Goal: Find specific page/section: Find specific page/section

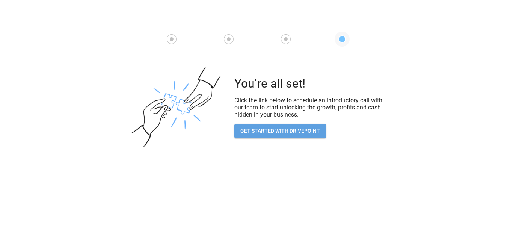
click at [295, 130] on button "GET STARTED WITH DRIVEPOINT" at bounding box center [280, 131] width 92 height 14
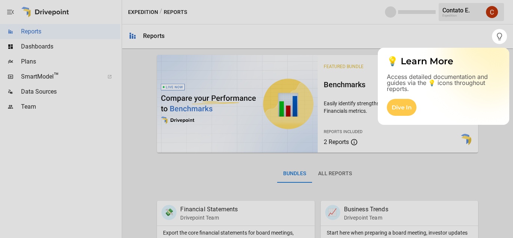
click at [260, 57] on div at bounding box center [256, 141] width 513 height 194
click at [80, 109] on div at bounding box center [256, 141] width 513 height 194
click at [407, 108] on div "Dive In" at bounding box center [402, 107] width 30 height 17
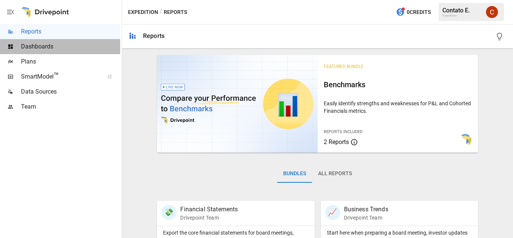
click at [47, 47] on span "Dashboards" at bounding box center [70, 46] width 99 height 9
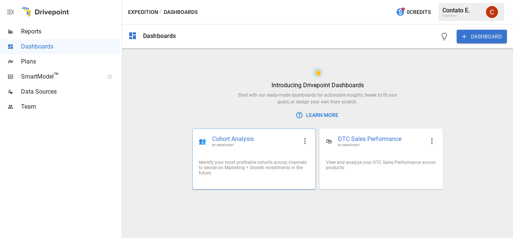
click at [259, 160] on div "Identify your most profitable cohorts across channels to decide on Marketing + …" at bounding box center [254, 168] width 110 height 16
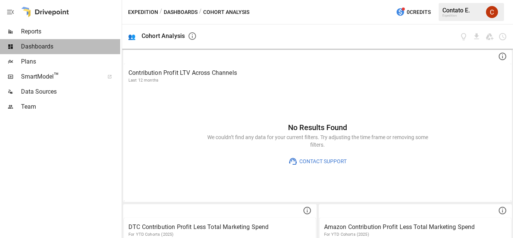
click at [51, 42] on span "Dashboards" at bounding box center [70, 46] width 99 height 9
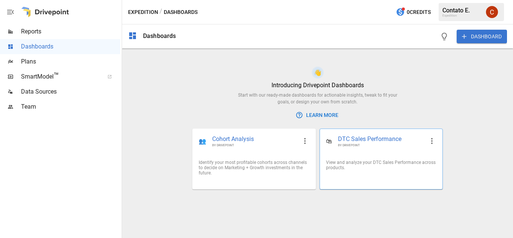
click at [373, 167] on div "View and analyze your DTC Sales Performance across products." at bounding box center [381, 165] width 110 height 11
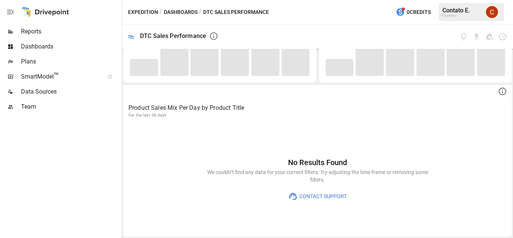
scroll to position [314, 0]
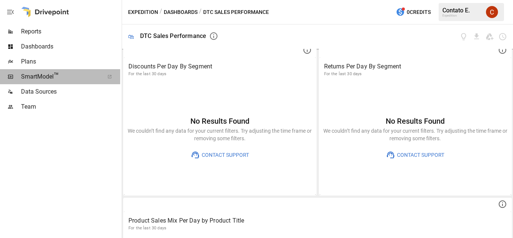
click at [59, 69] on div "SmartModel ™" at bounding box center [60, 76] width 120 height 15
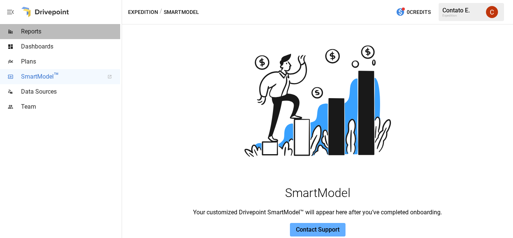
click at [62, 37] on div "Reports" at bounding box center [60, 31] width 120 height 15
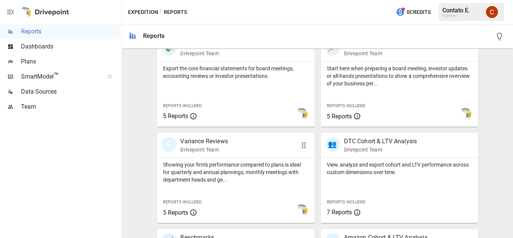
scroll to position [172, 0]
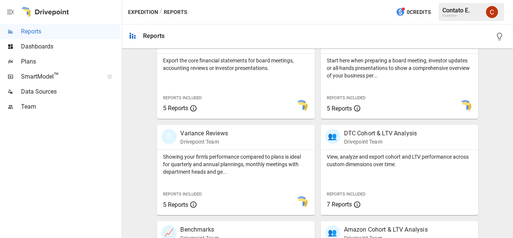
click at [222, 79] on div "Export the core financial statements for board meetings, accounting reviews or …" at bounding box center [235, 86] width 157 height 65
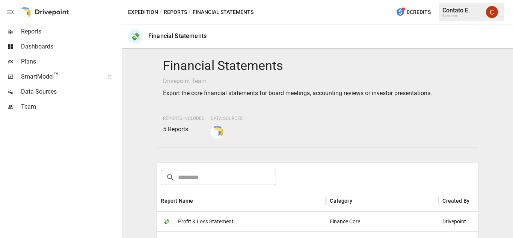
scroll to position [118, 0]
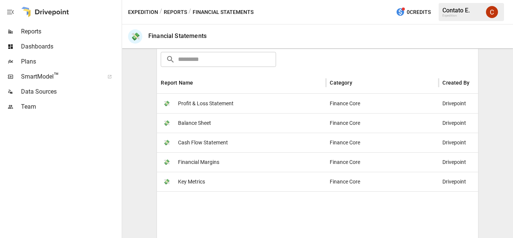
click at [192, 121] on span "Balance Sheet" at bounding box center [194, 122] width 33 height 19
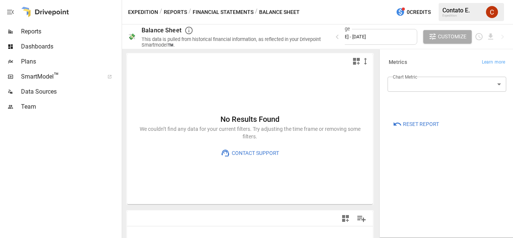
click at [458, 0] on body "**********" at bounding box center [256, 0] width 513 height 0
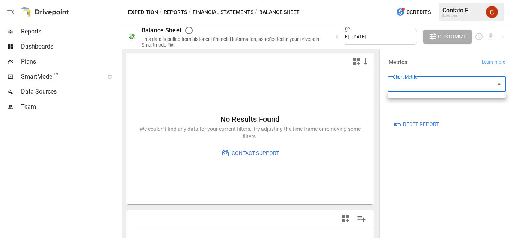
click at [38, 29] on div at bounding box center [256, 119] width 513 height 238
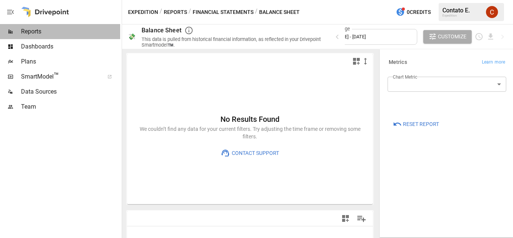
click at [38, 29] on span "Reports" at bounding box center [70, 31] width 99 height 9
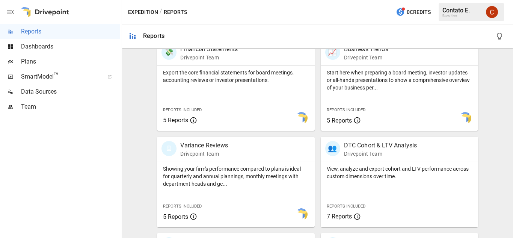
scroll to position [168, 0]
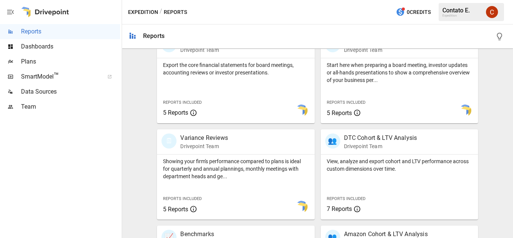
click at [372, 90] on div "Start here when preparing a board meeting, investor updates or all-hands presen…" at bounding box center [399, 90] width 157 height 65
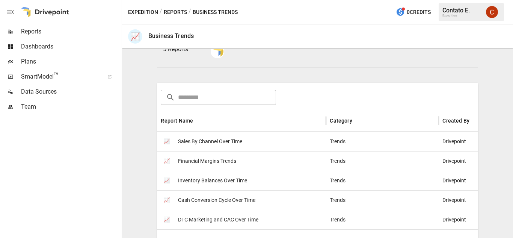
scroll to position [89, 0]
click at [280, 141] on div "📈 Sales By Channel Over Time" at bounding box center [241, 141] width 169 height 20
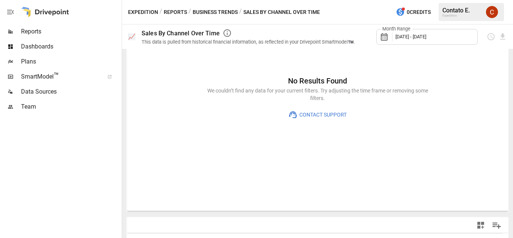
scroll to position [80, 0]
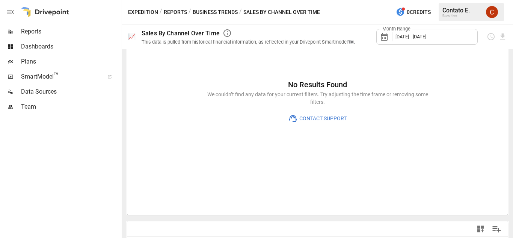
click at [213, 149] on div "No Results Found We couldn’t find any data for your current filters. Try adjust…" at bounding box center [317, 101] width 381 height 225
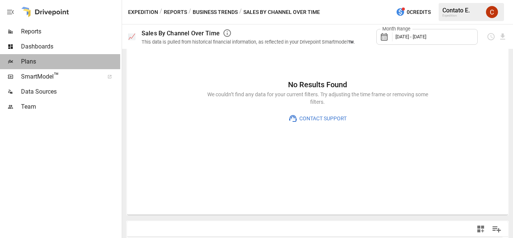
click at [51, 56] on div "Plans" at bounding box center [60, 61] width 120 height 15
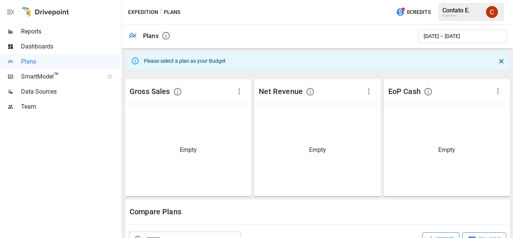
scroll to position [139, 0]
